Goal: Task Accomplishment & Management: Use online tool/utility

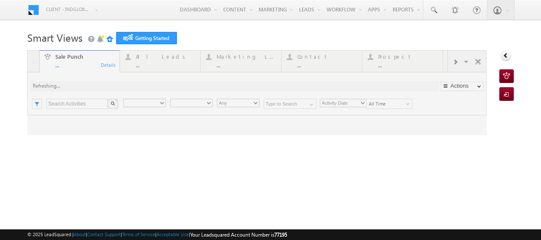
type input "Any Owner"
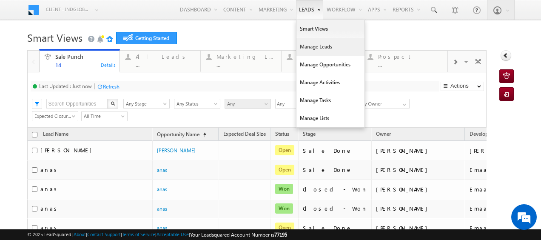
click at [304, 48] on link "Manage Leads" at bounding box center [331, 47] width 68 height 18
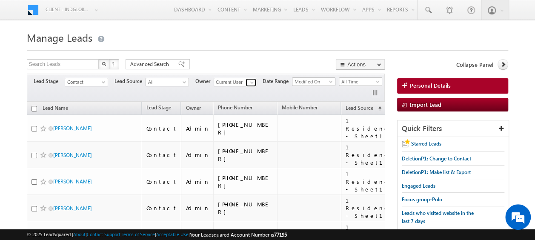
click at [250, 80] on span at bounding box center [252, 82] width 7 height 7
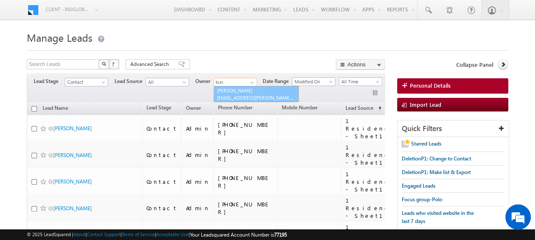
click at [249, 91] on link "[PERSON_NAME] [EMAIL_ADDRESS][PERSON_NAME][DOMAIN_NAME]" at bounding box center [256, 94] width 85 height 16
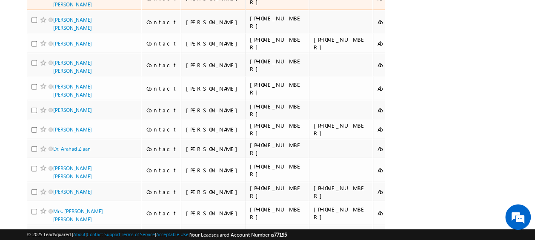
scroll to position [4233, 0]
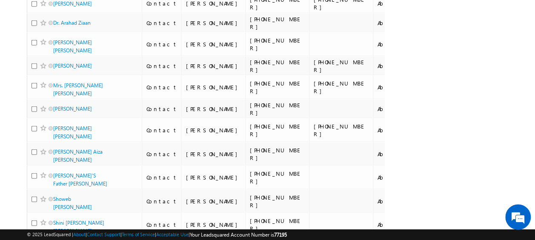
type input "[PERSON_NAME]"
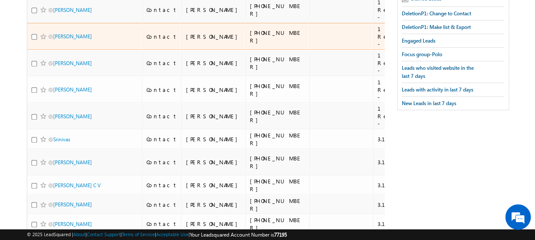
scroll to position [0, 0]
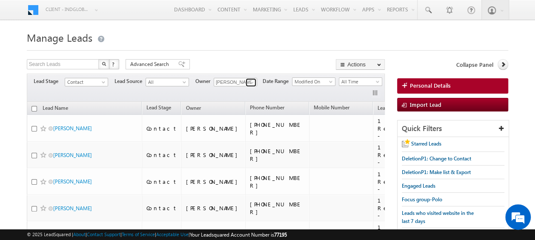
click at [250, 83] on span at bounding box center [252, 82] width 7 height 7
click at [252, 42] on h1 "Manage Leads" at bounding box center [267, 37] width 481 height 17
click at [150, 64] on span "Advanced Search" at bounding box center [150, 64] width 41 height 8
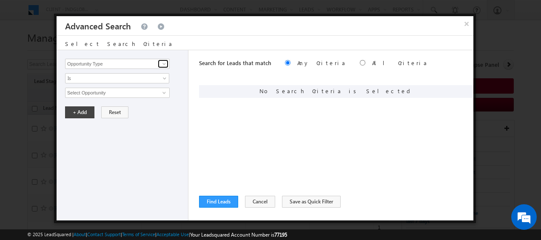
click at [165, 64] on span at bounding box center [164, 63] width 7 height 7
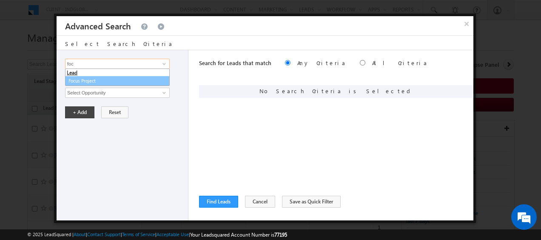
click at [133, 80] on link "Focus Project" at bounding box center [117, 81] width 105 height 10
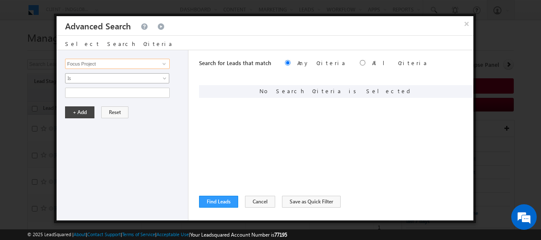
type input "Focus Project"
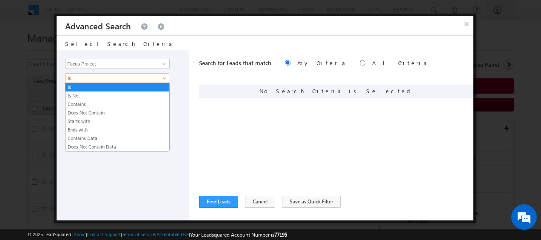
click at [165, 77] on span at bounding box center [165, 80] width 7 height 7
click at [113, 101] on link "Contains" at bounding box center [118, 104] width 104 height 8
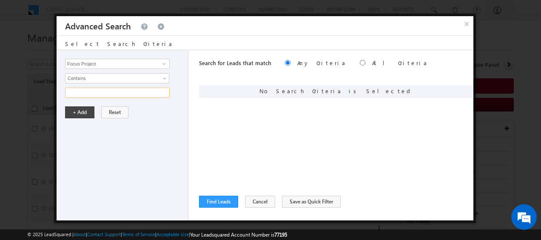
click at [109, 93] on input "text" at bounding box center [117, 93] width 105 height 10
type input "Masaar"
click at [86, 106] on button "+ Add" at bounding box center [79, 112] width 29 height 12
click at [360, 61] on input "radio" at bounding box center [363, 63] width 6 height 6
radio input "true"
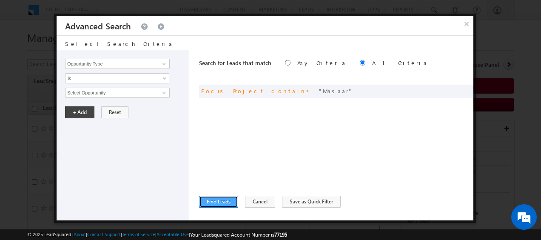
click at [209, 199] on button "Find Leads" at bounding box center [218, 202] width 39 height 12
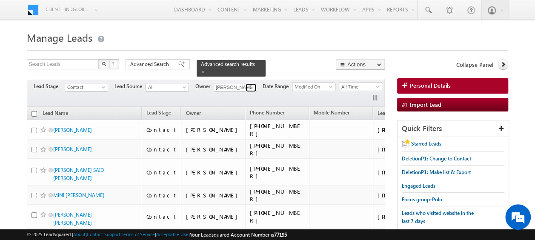
click at [249, 84] on span at bounding box center [252, 87] width 7 height 7
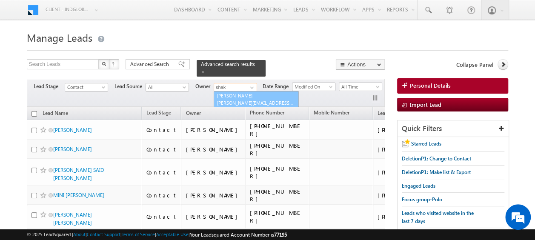
click at [237, 100] on span "[PERSON_NAME][EMAIL_ADDRESS][PERSON_NAME][DOMAIN_NAME]" at bounding box center [255, 103] width 77 height 6
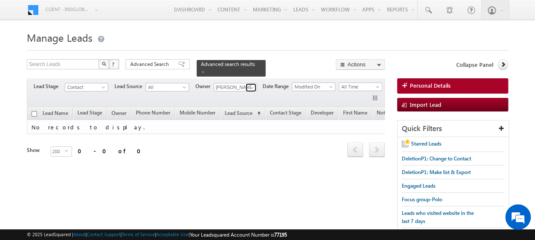
click at [250, 84] on span at bounding box center [252, 87] width 7 height 7
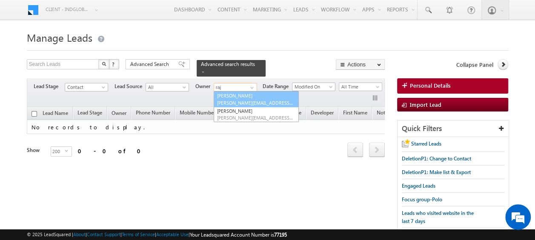
click at [247, 91] on link "[PERSON_NAME] [PERSON_NAME][EMAIL_ADDRESS][DOMAIN_NAME]" at bounding box center [256, 99] width 85 height 16
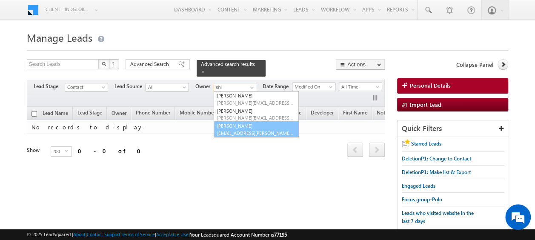
click at [240, 121] on link "[PERSON_NAME] [EMAIL_ADDRESS][PERSON_NAME][DOMAIN_NAME]" at bounding box center [256, 129] width 85 height 16
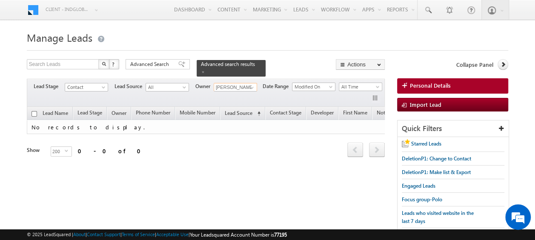
type input "[PERSON_NAME]"
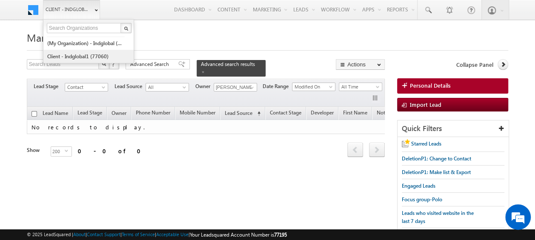
click at [83, 53] on link "Client - indglobal1 (77060)" at bounding box center [86, 56] width 78 height 13
